Goal: Navigation & Orientation: Go to known website

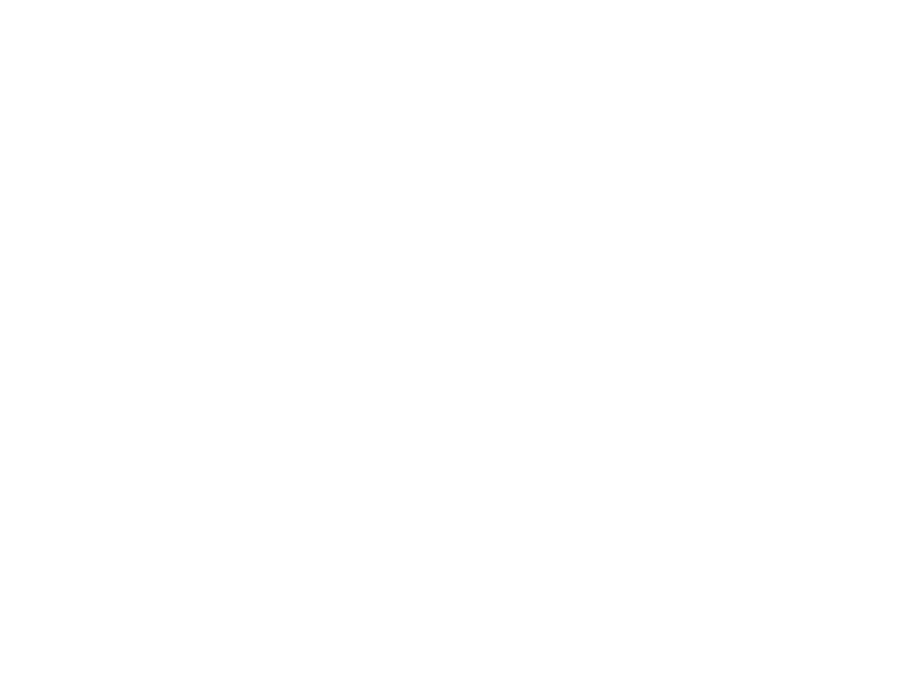
select select "********"
